Goal: Check status: Check status

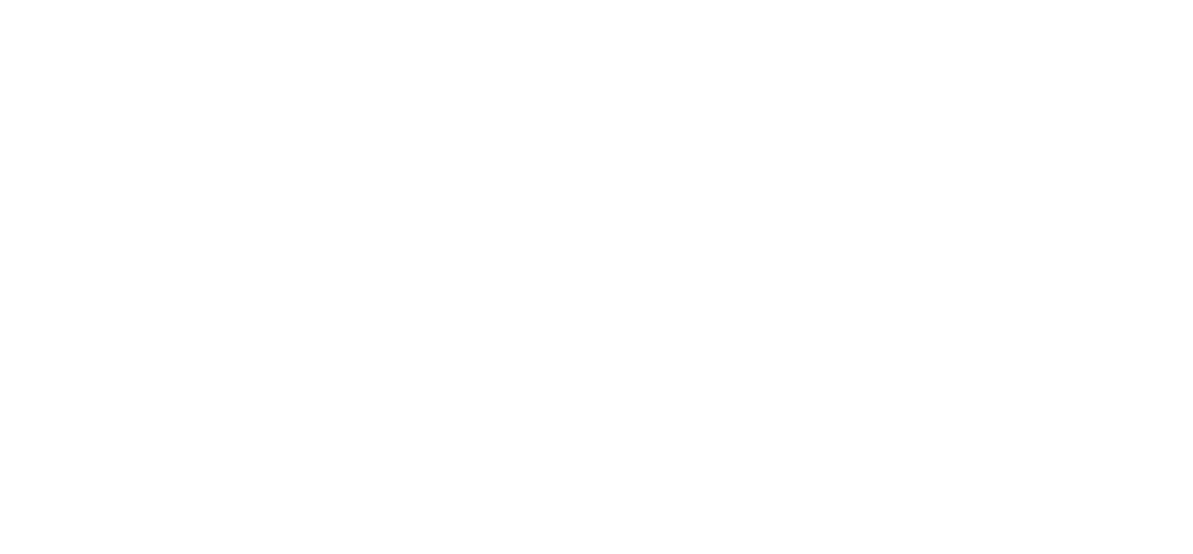
select select
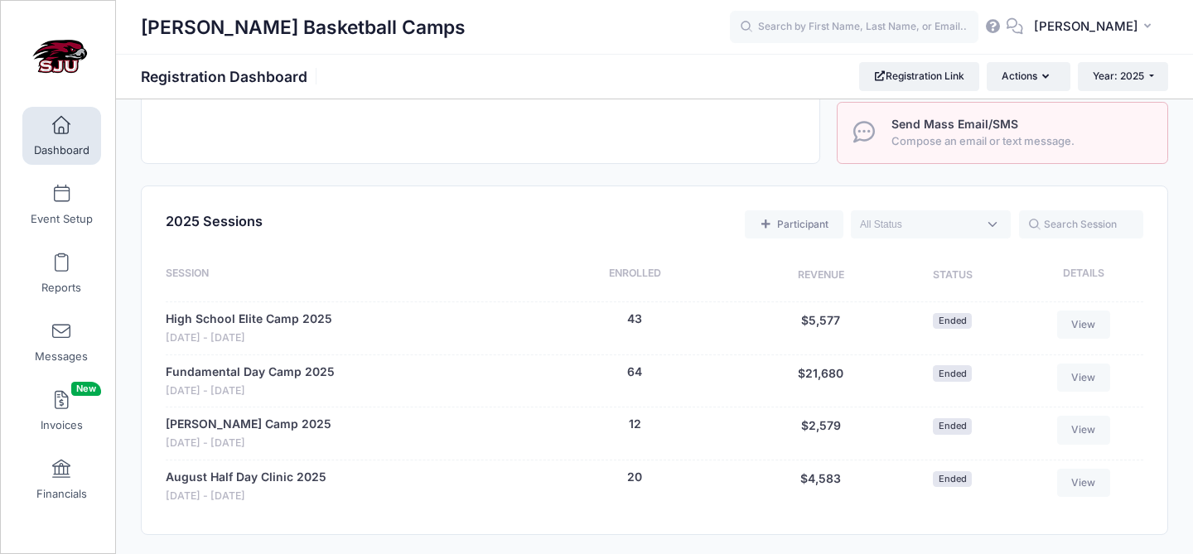
scroll to position [581, 0]
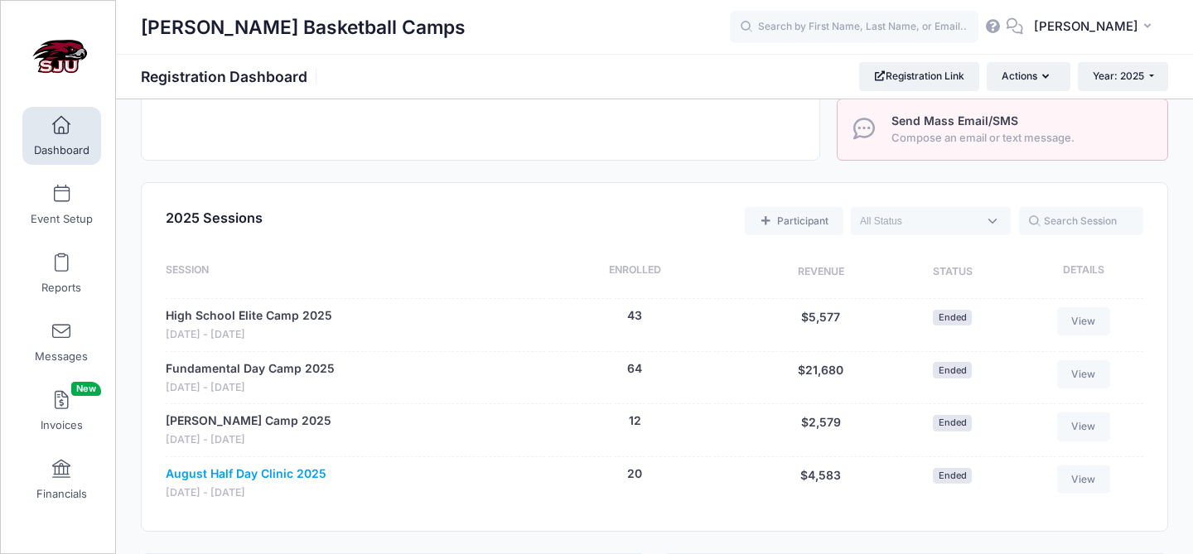
click at [251, 470] on link "August Half Day Clinic 2025" at bounding box center [246, 473] width 161 height 17
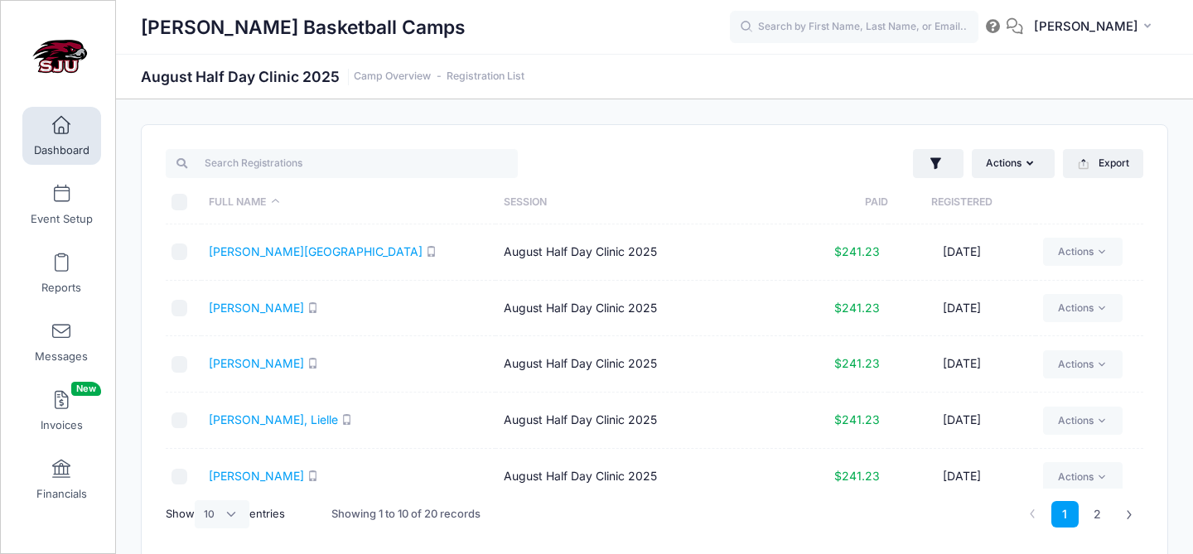
select select "10"
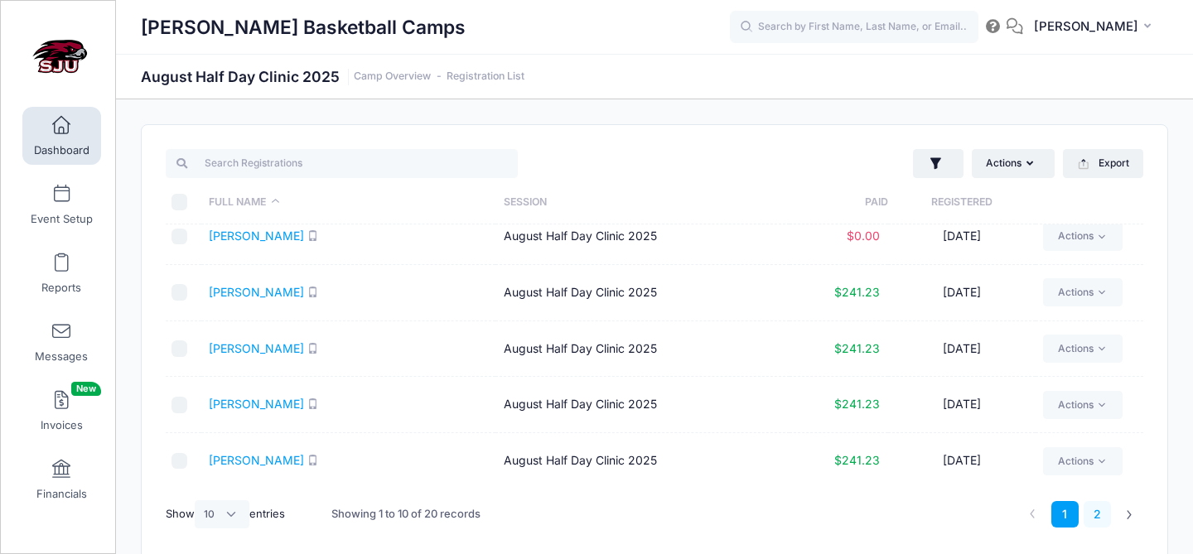
click at [1095, 513] on link "2" at bounding box center [1096, 514] width 27 height 27
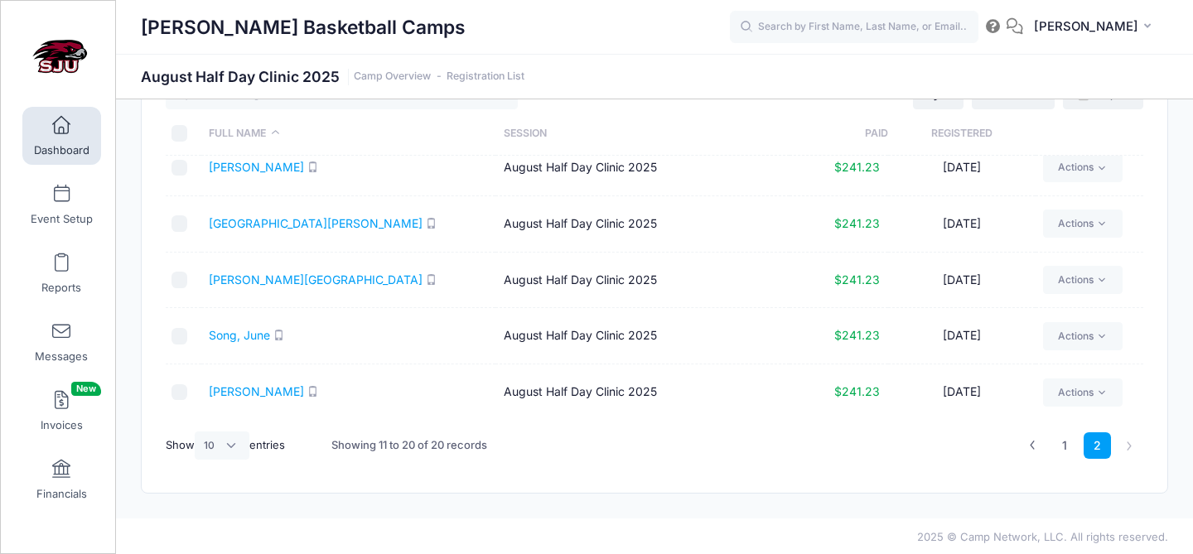
scroll to position [71, 0]
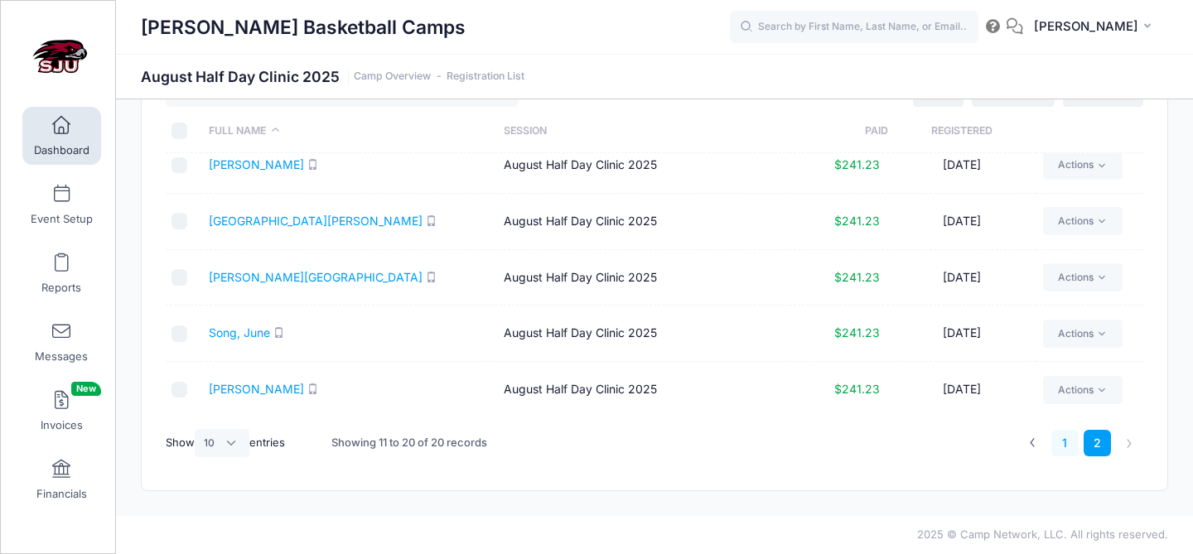
click at [1068, 446] on link "1" at bounding box center [1064, 443] width 27 height 27
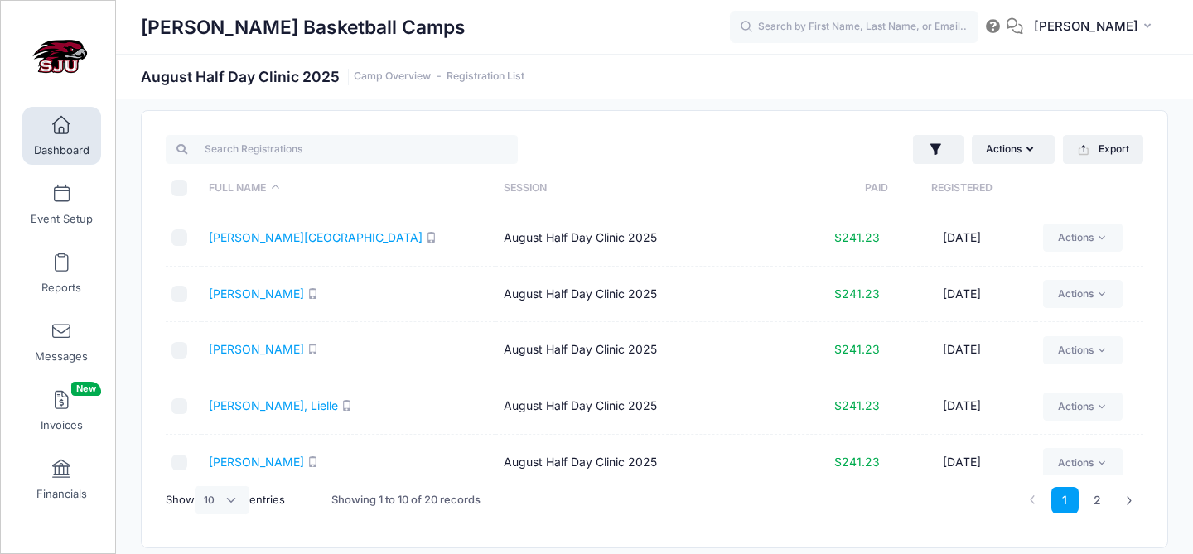
scroll to position [0, 0]
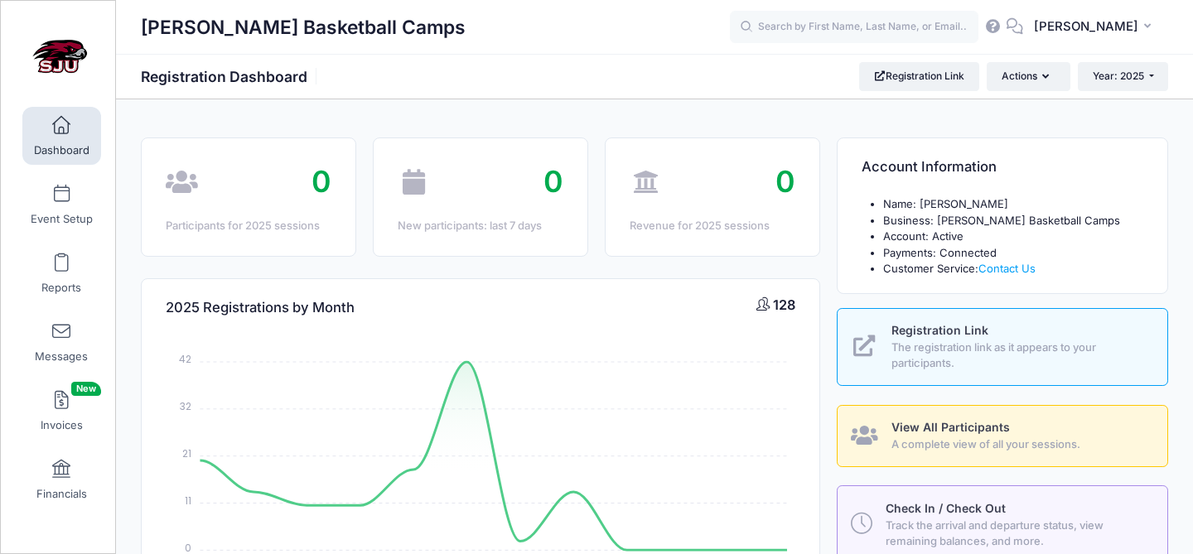
select select
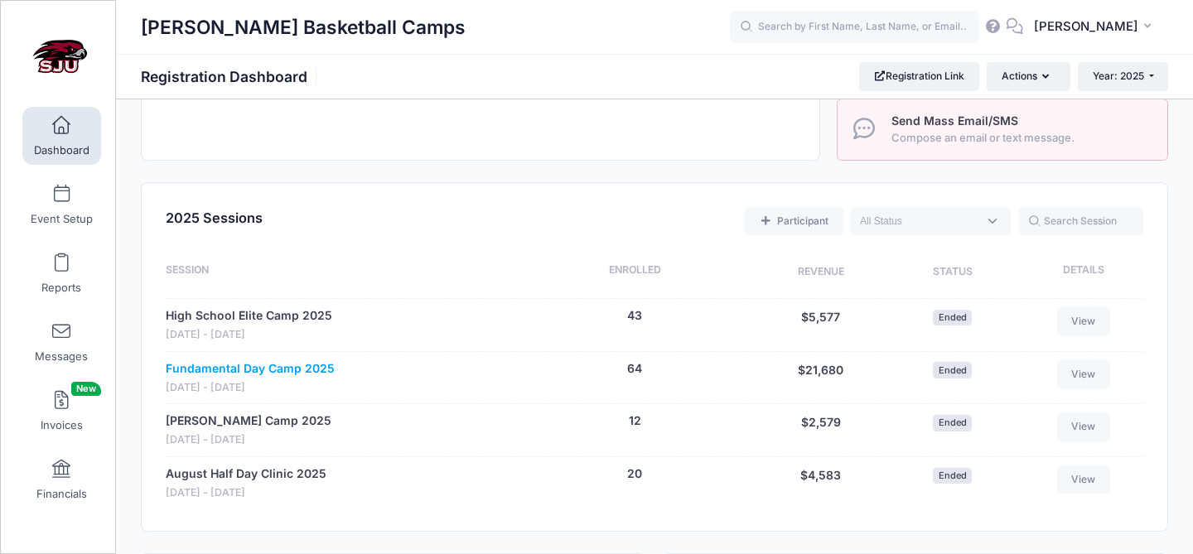
click at [276, 367] on link "Fundamental Day Camp 2025" at bounding box center [250, 368] width 169 height 17
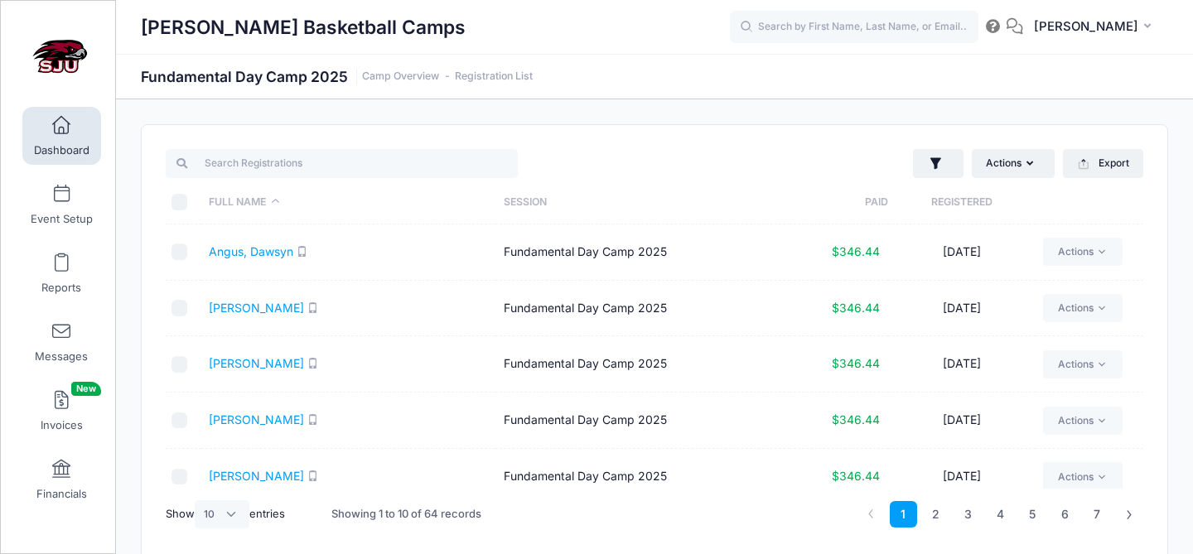
select select "10"
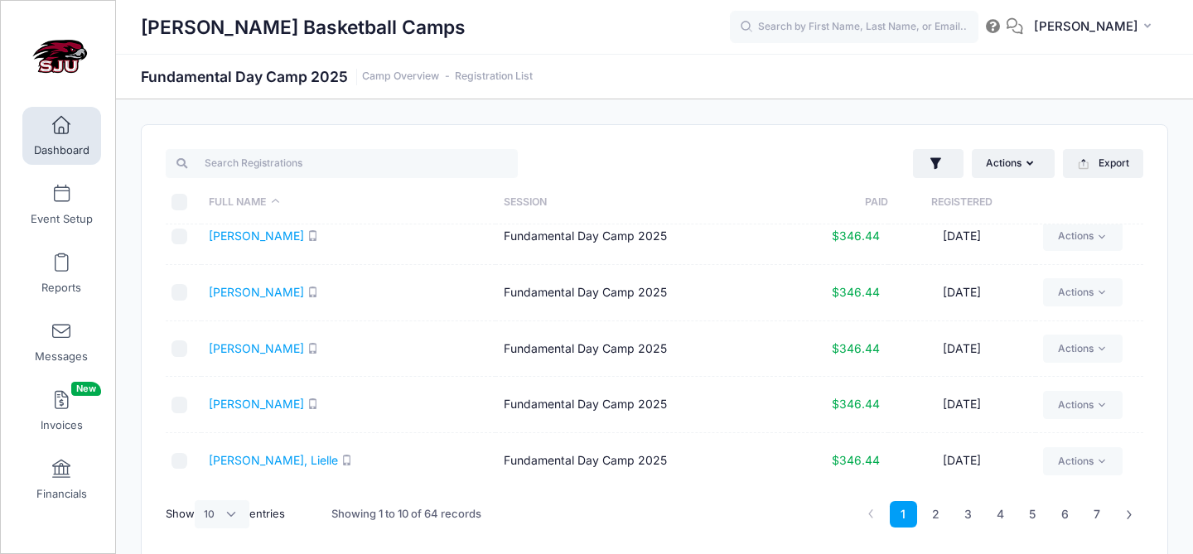
scroll to position [71, 0]
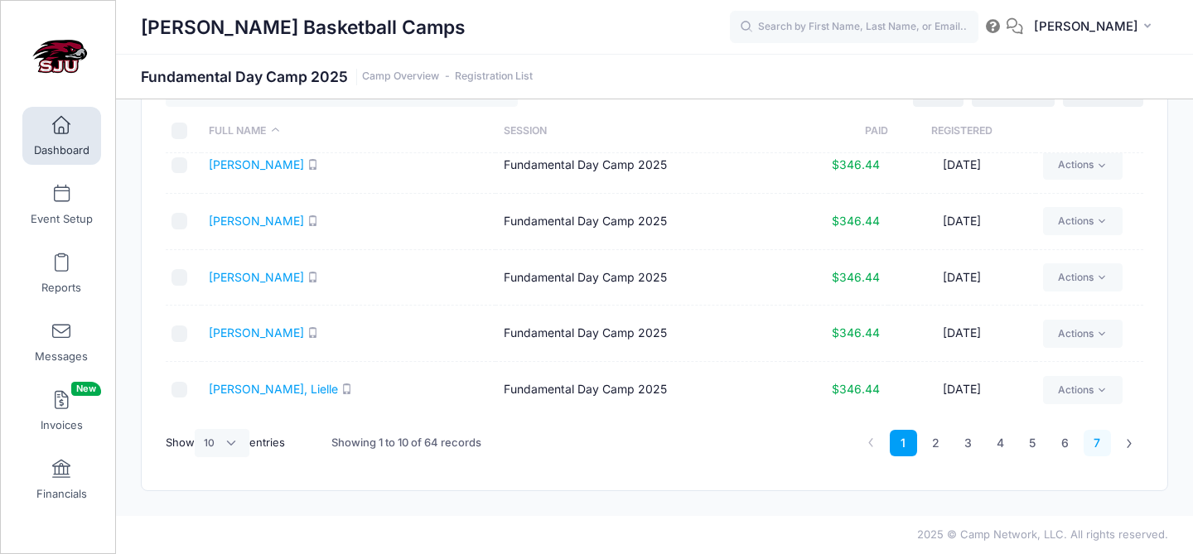
click at [1097, 446] on link "7" at bounding box center [1096, 443] width 27 height 27
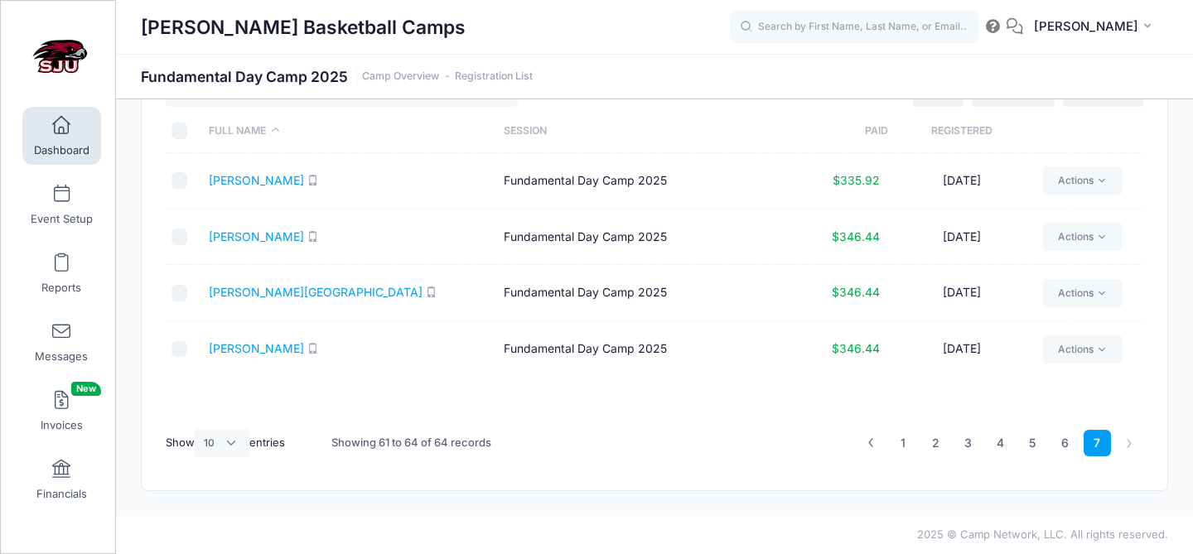
scroll to position [0, 0]
click at [239, 235] on link "[PERSON_NAME]" at bounding box center [256, 236] width 95 height 14
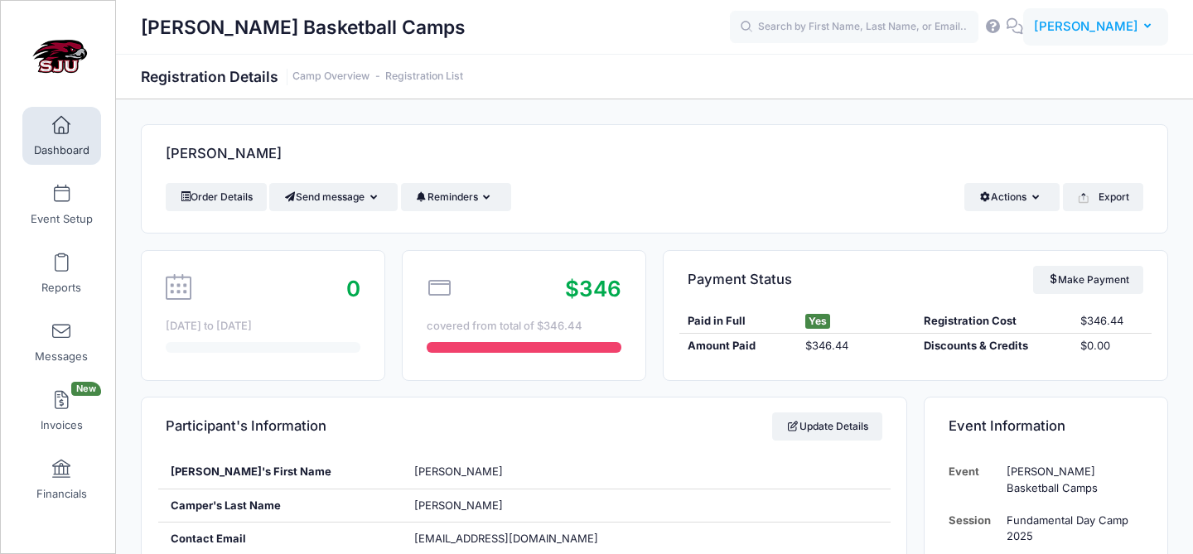
click at [1134, 24] on span "[PERSON_NAME]" at bounding box center [1086, 26] width 104 height 18
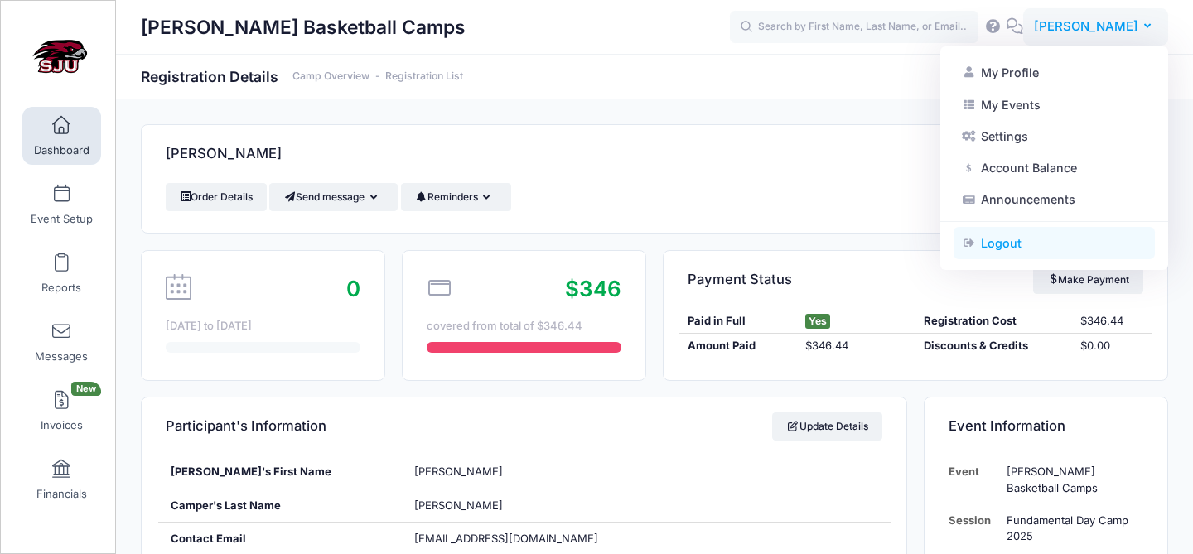
click at [995, 243] on link "Logout" at bounding box center [1053, 243] width 201 height 31
